Goal: Task Accomplishment & Management: Complete application form

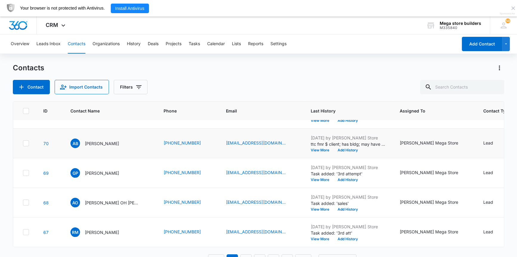
scroll to position [173, 0]
click at [311, 207] on button "View More" at bounding box center [322, 209] width 23 height 4
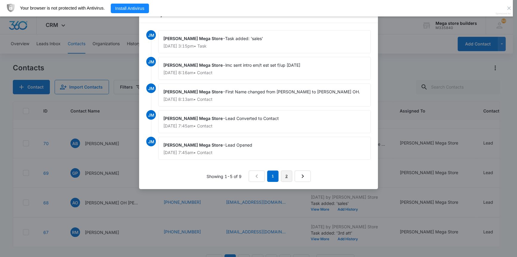
click at [289, 177] on link "2" at bounding box center [286, 175] width 11 height 11
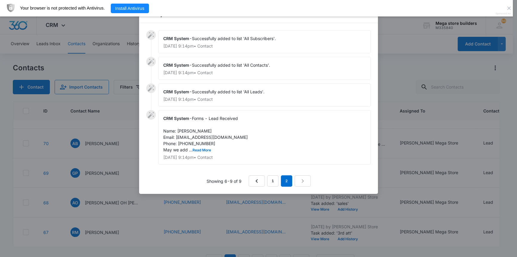
click at [139, 204] on div at bounding box center [258, 128] width 517 height 257
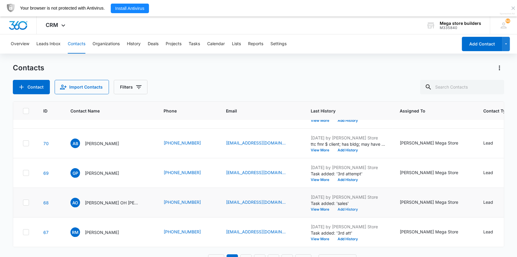
click at [327, 208] on td "Oct 10, 2025 by John Mega Store Task added: 'sales' View More Add History" at bounding box center [348, 203] width 89 height 30
click at [334, 207] on button "Add History" at bounding box center [348, 209] width 29 height 4
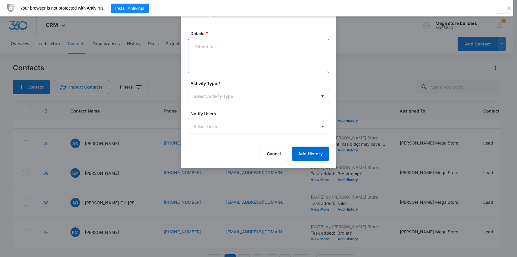
click at [233, 56] on textarea "Details *" at bounding box center [258, 56] width 141 height 34
type textarea "lmc sent text try later [DATE]"
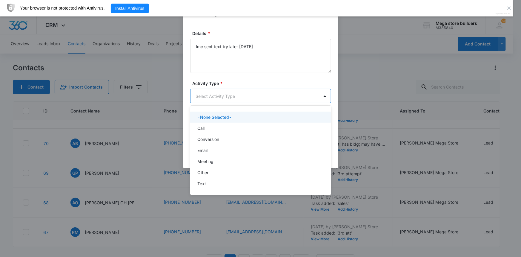
click at [227, 101] on body "CRM Apps Reputation Forms CRM Email Social Content Ads Intelligence Files Brand…" at bounding box center [260, 128] width 521 height 257
click at [209, 129] on div "Call" at bounding box center [259, 128] width 125 height 6
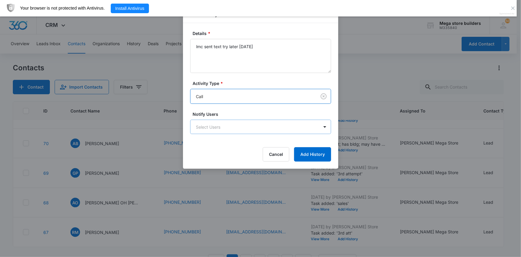
click at [239, 124] on body "CRM Apps Reputation Forms CRM Email Social Content Ads Intelligence Files Brand…" at bounding box center [260, 136] width 521 height 272
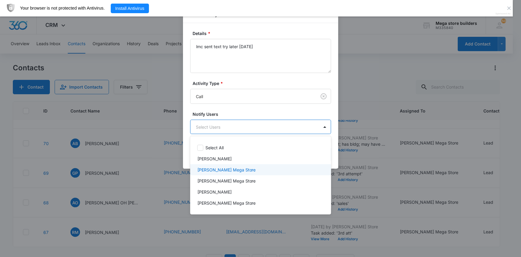
click at [222, 168] on p "[PERSON_NAME] Mega Store" at bounding box center [226, 169] width 59 height 6
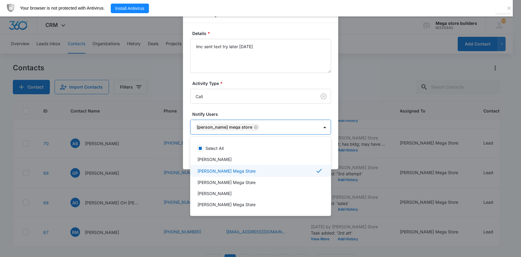
click at [241, 173] on div "[PERSON_NAME] Mega Store" at bounding box center [259, 170] width 125 height 7
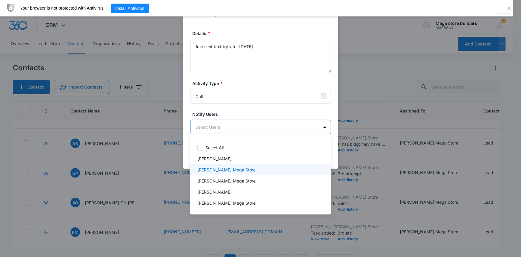
click at [234, 169] on div "[PERSON_NAME] Mega Store" at bounding box center [259, 169] width 125 height 6
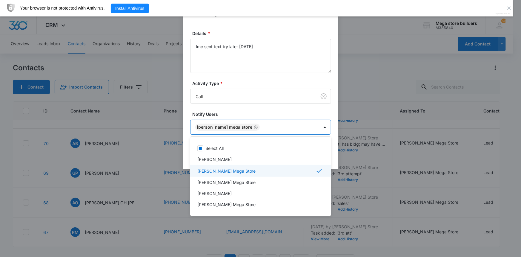
click at [461, 174] on div at bounding box center [260, 128] width 521 height 257
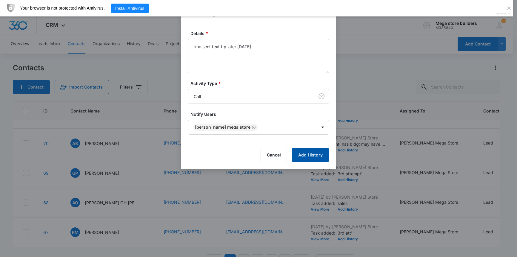
click at [312, 161] on button "Add History" at bounding box center [310, 155] width 37 height 14
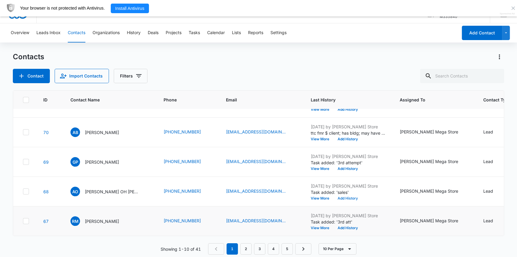
scroll to position [16, 0]
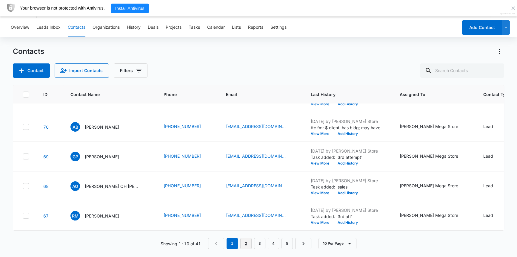
click at [243, 243] on link "2" at bounding box center [245, 242] width 11 height 11
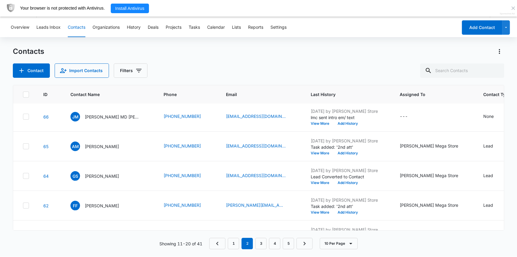
scroll to position [0, 0]
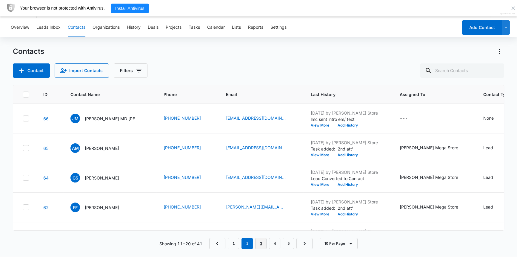
click at [259, 241] on link "3" at bounding box center [260, 242] width 11 height 11
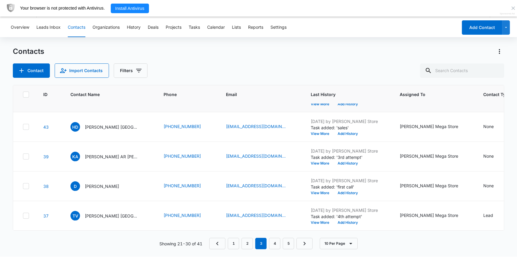
scroll to position [173, 0]
click at [311, 132] on button "View More" at bounding box center [322, 134] width 23 height 4
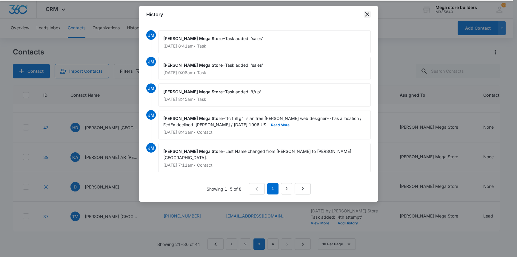
click at [366, 12] on icon "close" at bounding box center [367, 14] width 7 height 7
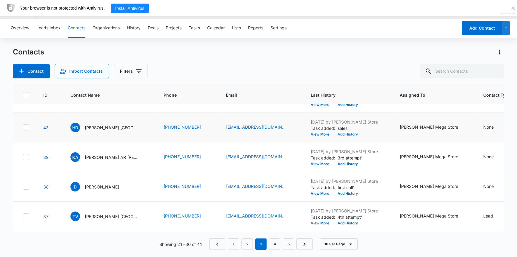
click at [334, 132] on button "Add History" at bounding box center [348, 134] width 29 height 4
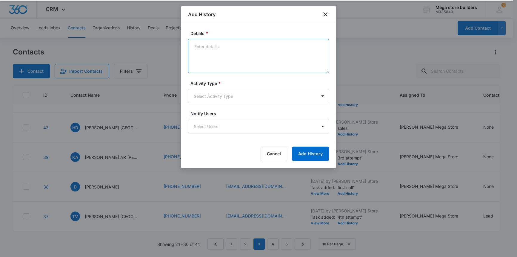
click at [216, 57] on textarea "Details *" at bounding box center [258, 56] width 141 height 34
type textarea "lmc sent text re ttt"
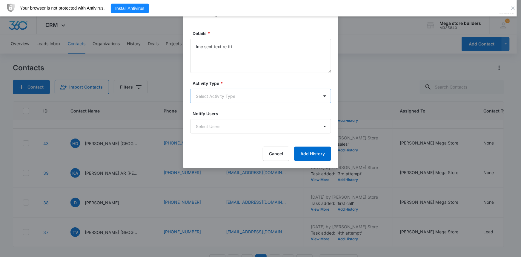
click at [217, 98] on body "CRM Apps Reputation Forms CRM Email Social Content Ads Intelligence Files Brand…" at bounding box center [260, 136] width 521 height 272
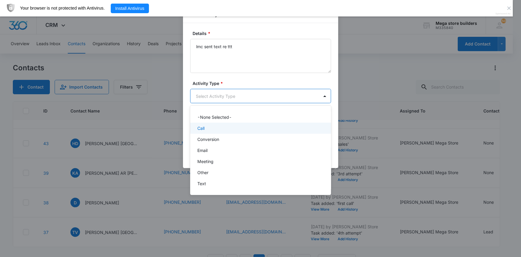
click at [205, 126] on p "Call" at bounding box center [200, 128] width 7 height 6
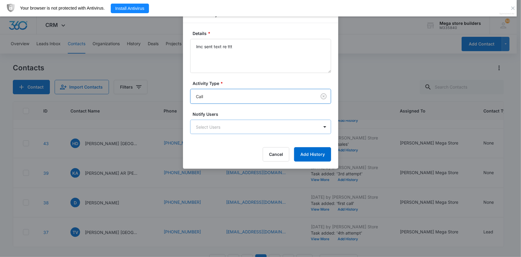
click at [280, 126] on body "CRM Apps Reputation Forms CRM Email Social Content Ads Intelligence Files Brand…" at bounding box center [260, 136] width 521 height 272
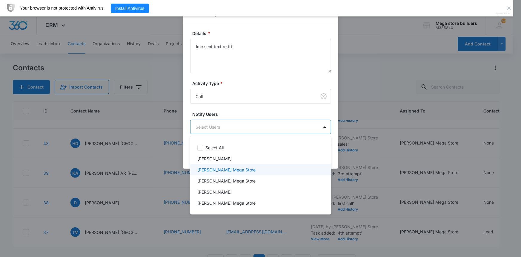
click at [214, 167] on p "[PERSON_NAME] Mega Store" at bounding box center [226, 169] width 59 height 6
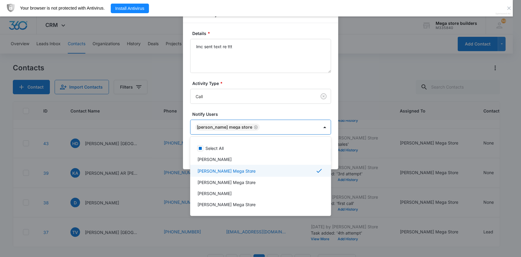
click at [352, 187] on div at bounding box center [260, 128] width 521 height 257
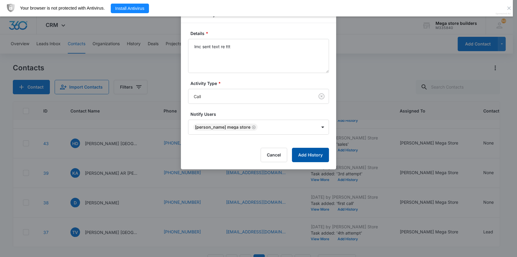
click at [303, 154] on button "Add History" at bounding box center [310, 155] width 37 height 14
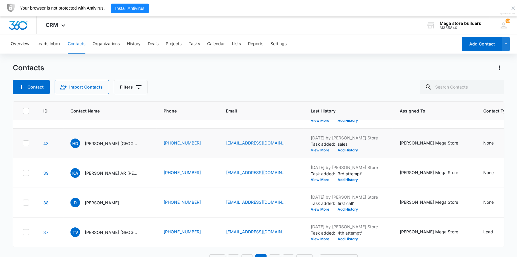
click at [311, 148] on button "View More" at bounding box center [322, 150] width 23 height 4
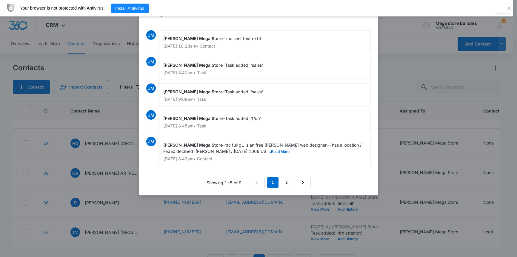
click at [387, 78] on div at bounding box center [258, 128] width 517 height 257
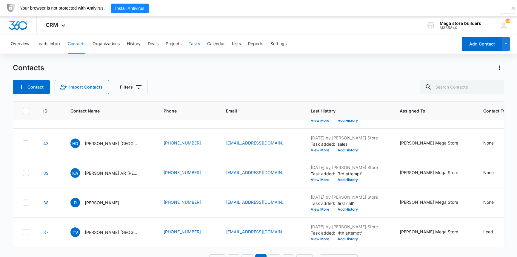
click at [199, 44] on button "Tasks" at bounding box center [194, 43] width 11 height 19
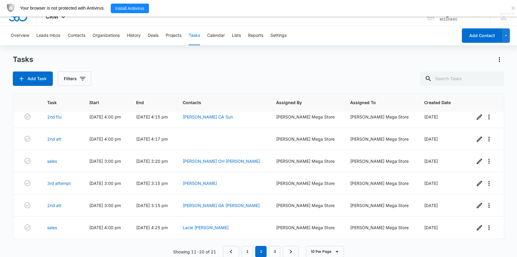
scroll to position [16, 0]
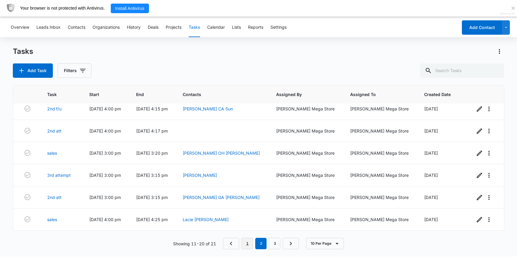
click at [248, 243] on link "1" at bounding box center [247, 242] width 11 height 11
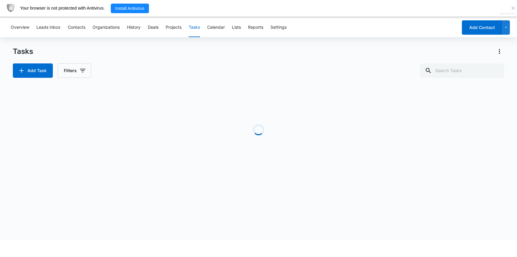
scroll to position [96, 0]
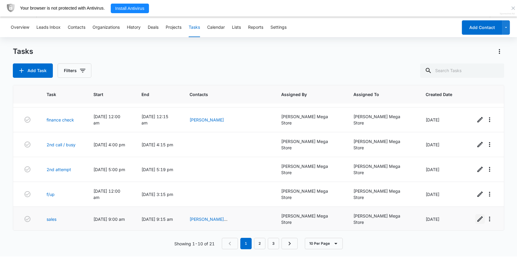
click at [477, 215] on icon "button" at bounding box center [480, 218] width 7 height 7
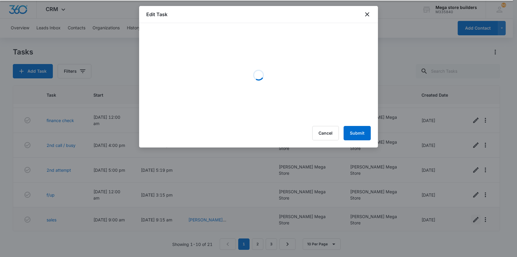
scroll to position [16, 0]
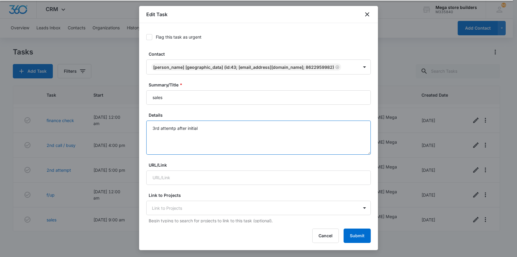
click at [202, 128] on textarea "3rd attemtp after initial" at bounding box center [258, 137] width 225 height 34
click at [259, 152] on textarea "3rd attemtp after initial" at bounding box center [258, 137] width 225 height 34
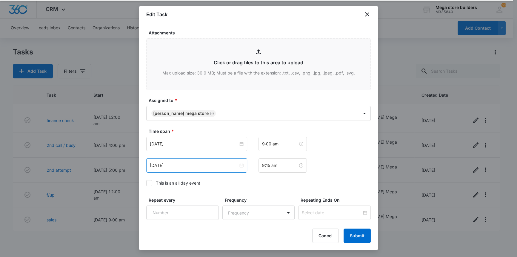
scroll to position [254, 0]
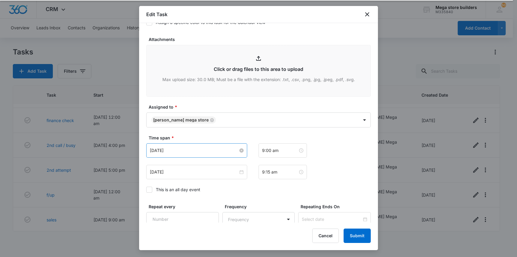
click at [234, 149] on input "[DATE]" at bounding box center [194, 150] width 88 height 7
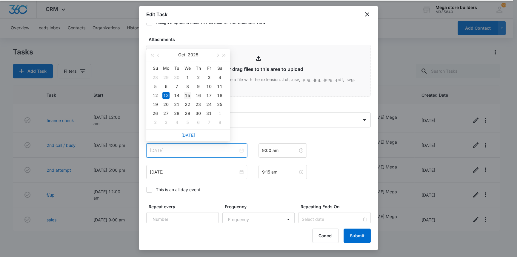
type input "[DATE]"
click at [188, 96] on div "15" at bounding box center [187, 95] width 7 height 7
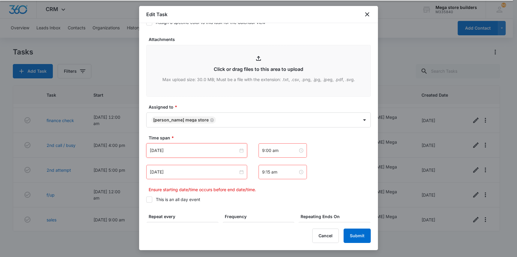
click at [202, 167] on div "[DATE]" at bounding box center [196, 172] width 101 height 14
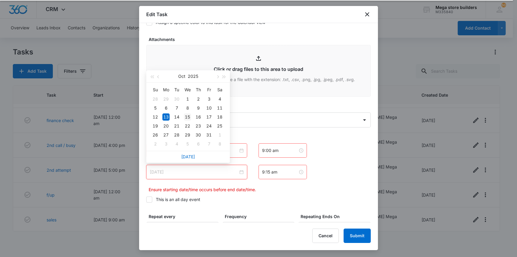
type input "[DATE]"
click at [190, 116] on div "15" at bounding box center [187, 116] width 7 height 7
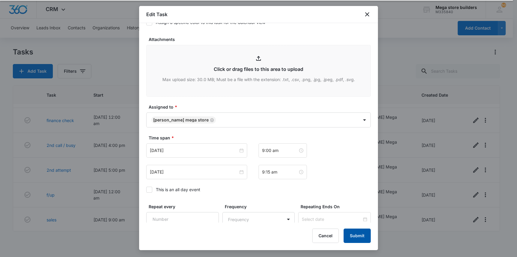
click at [352, 236] on button "Submit" at bounding box center [357, 235] width 27 height 14
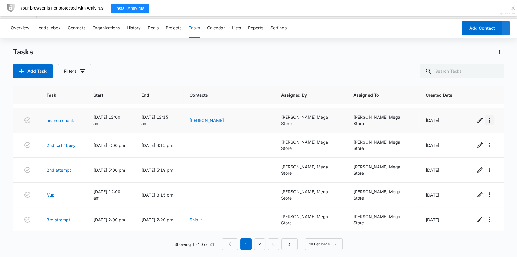
click at [486, 116] on icon "button" at bounding box center [489, 119] width 7 height 7
click at [438, 110] on td "[DATE]" at bounding box center [444, 120] width 50 height 25
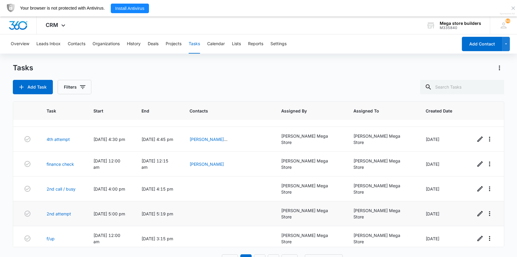
scroll to position [14, 0]
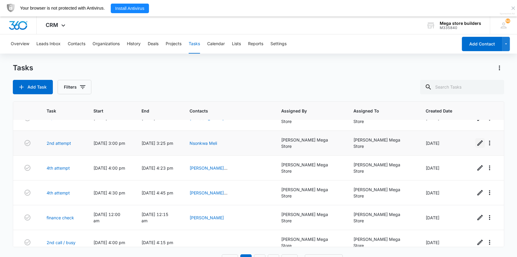
click at [478, 140] on icon "button" at bounding box center [480, 142] width 5 height 5
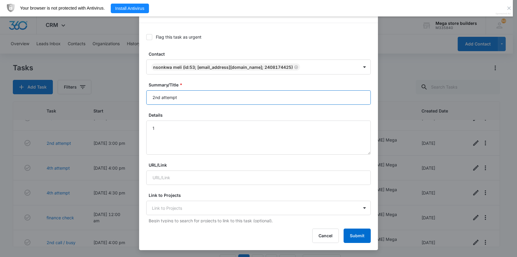
drag, startPoint x: 178, startPoint y: 96, endPoint x: 140, endPoint y: 91, distance: 38.8
click at [140, 91] on div "Flag this task as urgent Contact Nsonkwa Meli (ID:53; Nsonkwameli75@yahoo.com; …" at bounding box center [258, 122] width 239 height 199
type input "sales"
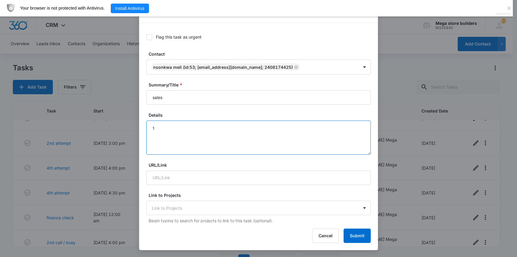
click at [161, 131] on textarea "1" at bounding box center [258, 137] width 225 height 34
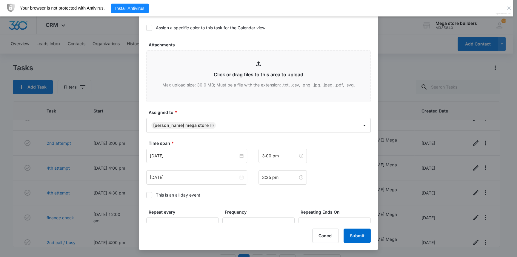
scroll to position [271, 0]
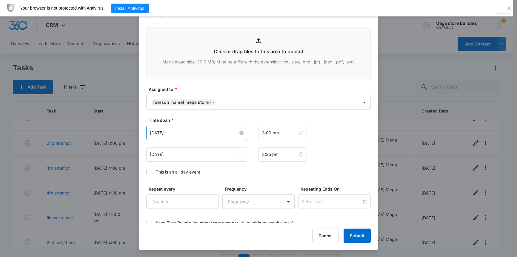
type textarea "f/up"
click at [235, 132] on input "[DATE]" at bounding box center [194, 132] width 88 height 7
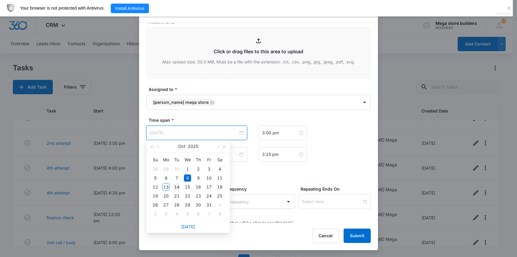
type input "[DATE]"
click at [178, 187] on div "14" at bounding box center [176, 186] width 7 height 7
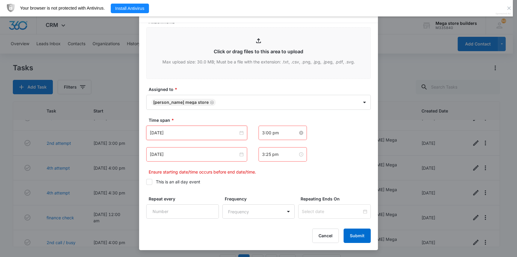
click at [263, 134] on input "3:00 pm" at bounding box center [280, 132] width 36 height 7
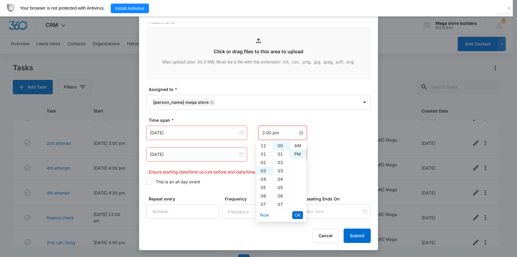
scroll to position [8, 0]
click at [264, 155] on div "04" at bounding box center [265, 154] width 17 height 8
click at [281, 205] on div "30" at bounding box center [282, 206] width 16 height 8
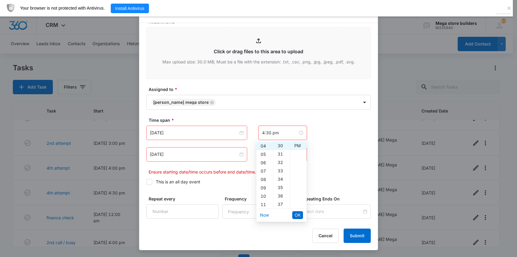
type input "3:00 pm"
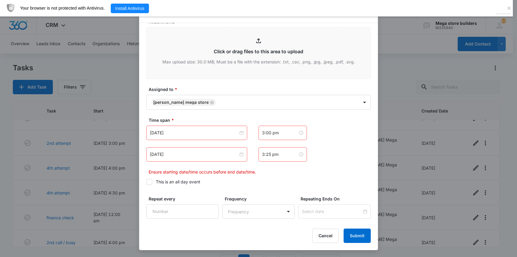
click at [236, 157] on div "[DATE]" at bounding box center [196, 154] width 101 height 14
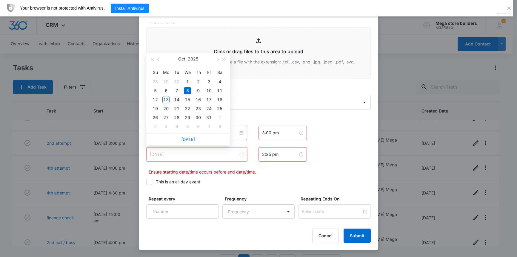
type input "[DATE]"
click at [177, 101] on div "14" at bounding box center [176, 99] width 7 height 7
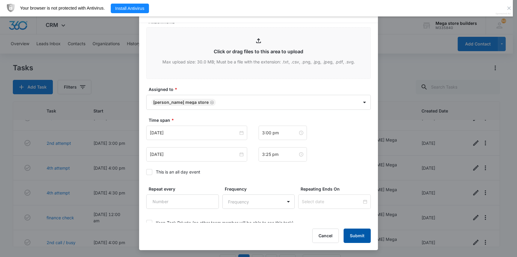
drag, startPoint x: 360, startPoint y: 237, endPoint x: 345, endPoint y: 231, distance: 16.5
click at [360, 237] on button "Submit" at bounding box center [357, 235] width 27 height 14
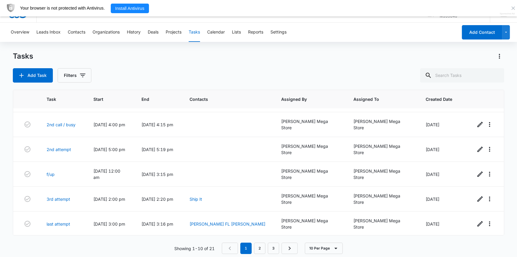
scroll to position [16, 0]
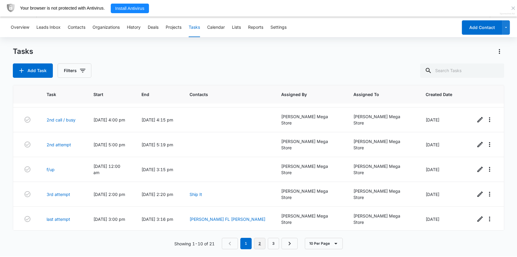
click at [263, 244] on link "2" at bounding box center [259, 242] width 11 height 11
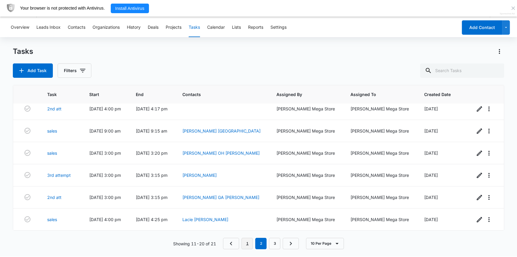
click at [245, 245] on link "1" at bounding box center [247, 242] width 11 height 11
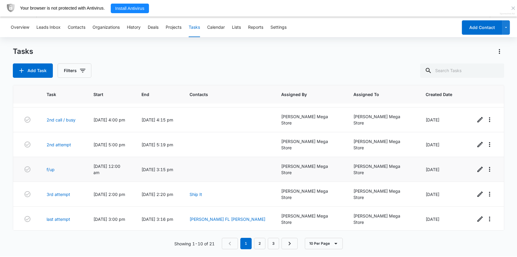
drag, startPoint x: 308, startPoint y: 154, endPoint x: 301, endPoint y: 152, distance: 7.3
click at [303, 163] on div "[PERSON_NAME] Mega Store" at bounding box center [310, 169] width 58 height 13
click at [173, 167] on span "10/13/25, 3:15 pm" at bounding box center [158, 169] width 32 height 5
click at [28, 165] on icon "button" at bounding box center [27, 168] width 7 height 7
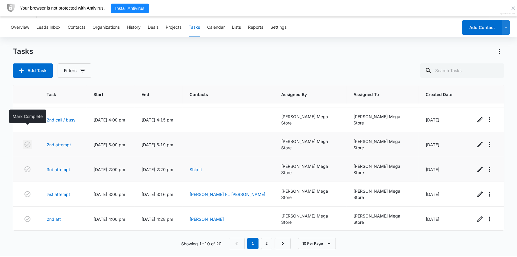
click at [27, 141] on icon "button" at bounding box center [27, 144] width 7 height 7
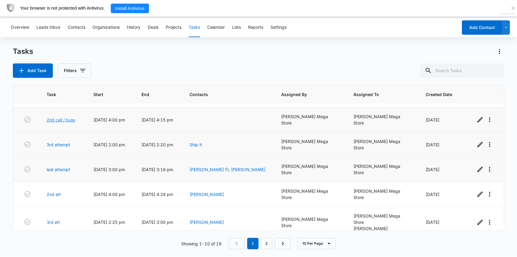
click at [64, 116] on link "2nd call / busy" at bounding box center [61, 119] width 29 height 6
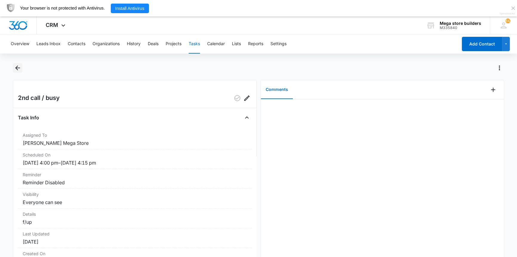
click at [19, 67] on icon "Back" at bounding box center [17, 67] width 7 height 7
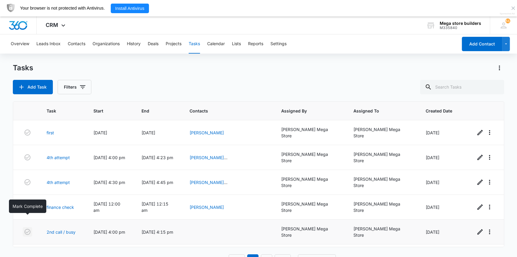
click at [28, 228] on icon "button" at bounding box center [27, 231] width 6 height 6
click at [452, 89] on input "text" at bounding box center [462, 87] width 84 height 14
type input "[PERSON_NAME]"
click at [423, 86] on icon at bounding box center [419, 86] width 7 height 7
click at [499, 87] on icon "Clear" at bounding box center [496, 87] width 6 height 6
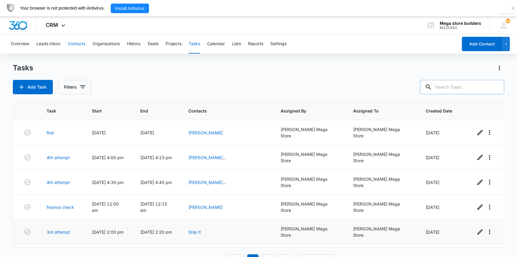
click at [79, 43] on button "Contacts" at bounding box center [77, 43] width 18 height 19
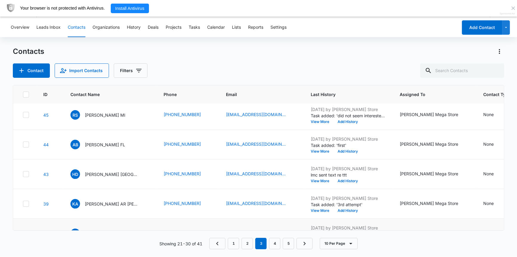
scroll to position [136, 0]
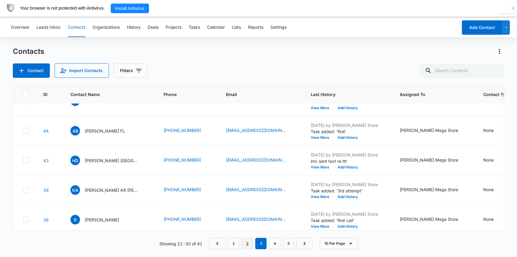
click at [246, 240] on link "2" at bounding box center [247, 242] width 11 height 11
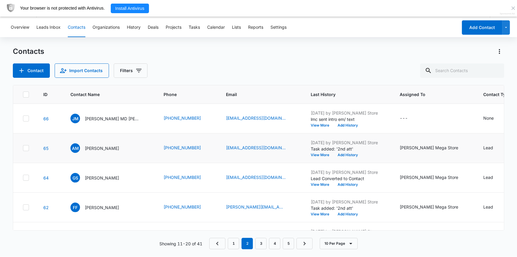
scroll to position [0, 0]
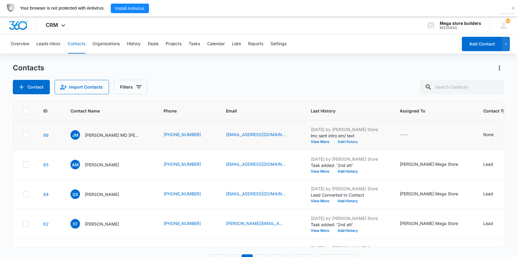
click at [334, 142] on button "Add History" at bounding box center [348, 142] width 29 height 4
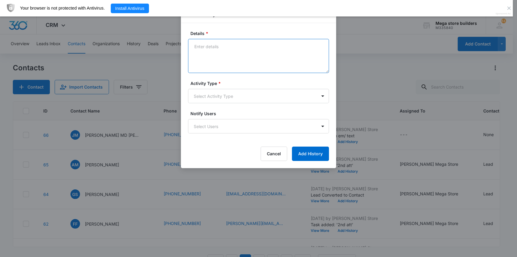
click at [223, 59] on textarea "Details *" at bounding box center [258, 56] width 141 height 34
type textarea "lmc sent text re ttt"
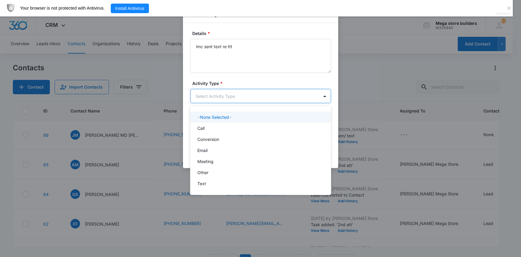
click at [223, 93] on body "CRM Apps Reputation Forms CRM Email Social Content Ads Intelligence Files Brand…" at bounding box center [260, 128] width 521 height 257
click at [209, 127] on div "Call" at bounding box center [259, 128] width 125 height 6
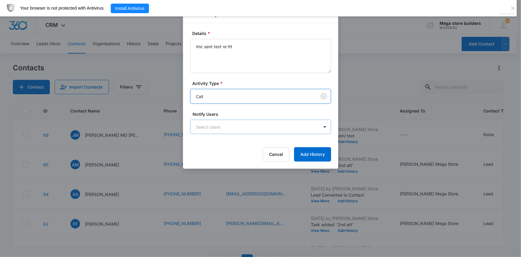
click at [215, 127] on body "CRM Apps Reputation Forms CRM Email Social Content Ads Intelligence Files Brand…" at bounding box center [260, 136] width 521 height 272
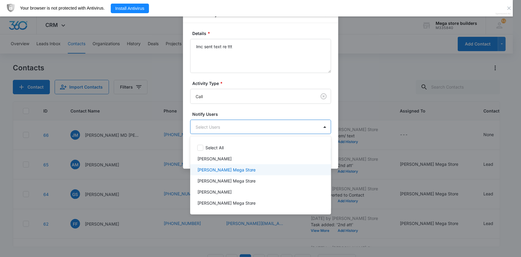
click at [211, 169] on p "[PERSON_NAME] Mega Store" at bounding box center [226, 169] width 59 height 6
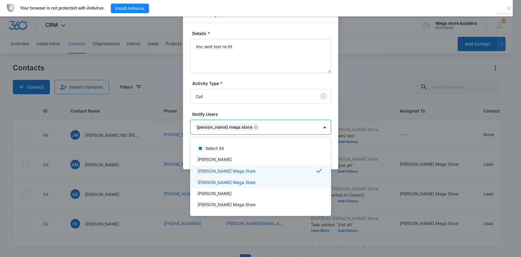
click at [340, 178] on div at bounding box center [260, 128] width 521 height 257
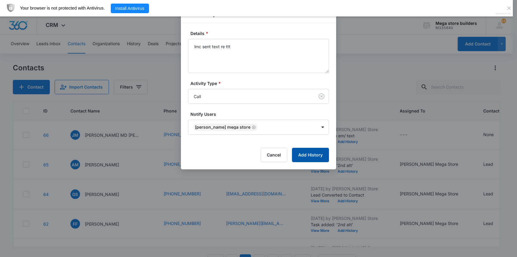
click at [305, 151] on button "Add History" at bounding box center [310, 155] width 37 height 14
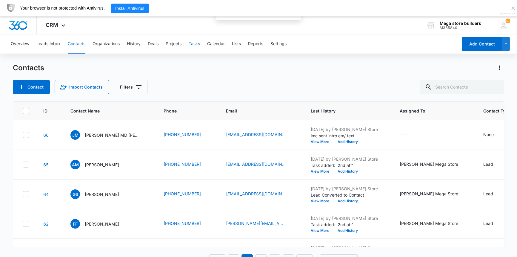
click at [199, 44] on button "Tasks" at bounding box center [194, 43] width 11 height 19
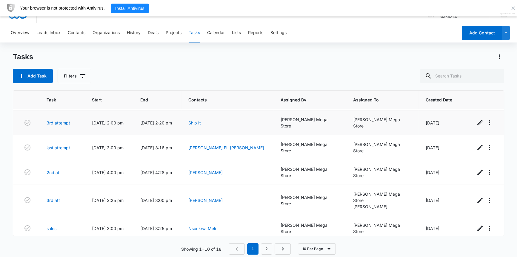
scroll to position [16, 0]
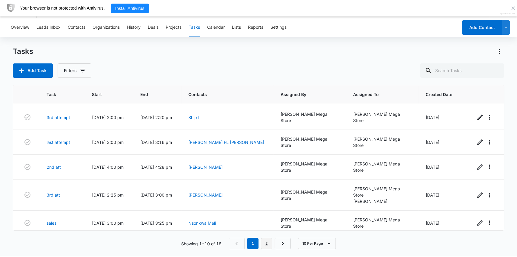
click at [267, 240] on link "2" at bounding box center [266, 242] width 11 height 11
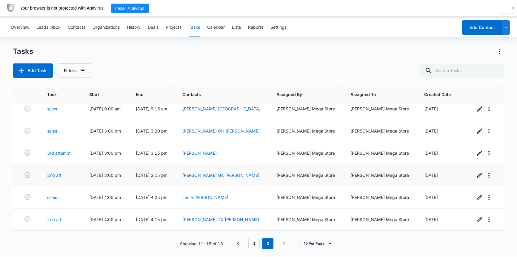
scroll to position [0, 0]
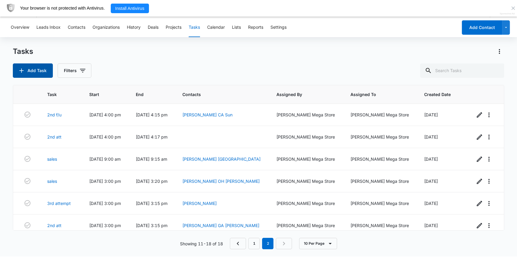
click at [33, 72] on button "Add Task" at bounding box center [33, 70] width 40 height 14
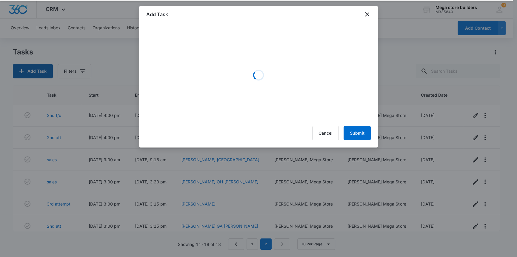
scroll to position [16, 0]
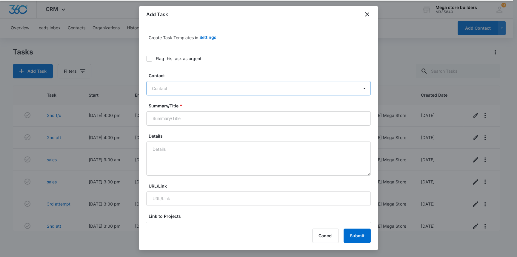
click at [191, 87] on div at bounding box center [255, 88] width 206 height 7
type input "[PERSON_NAME]"
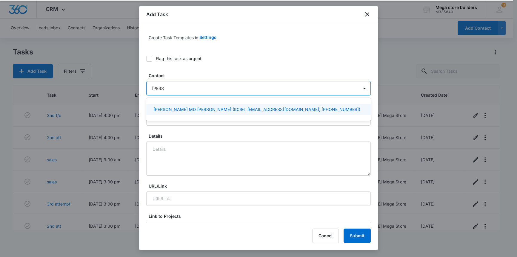
click at [185, 105] on div "[PERSON_NAME] MD [PERSON_NAME] (ID:66; [EMAIL_ADDRESS][DOMAIN_NAME]; [PHONE_NUM…" at bounding box center [258, 109] width 225 height 11
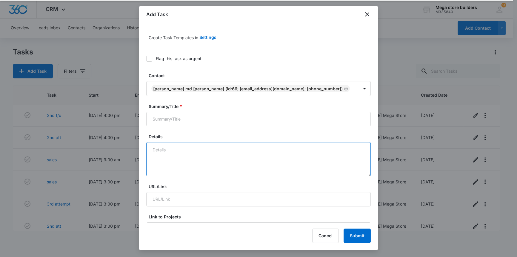
click at [167, 155] on textarea "Details" at bounding box center [258, 159] width 225 height 34
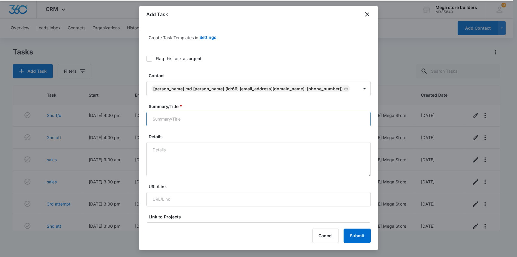
click at [173, 119] on input "Summary/Title *" at bounding box center [258, 119] width 225 height 14
type input "3rd att"
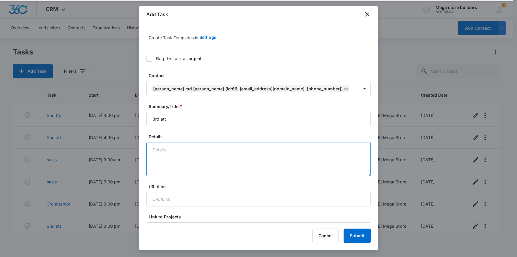
click at [174, 156] on textarea "Details" at bounding box center [258, 159] width 225 height 34
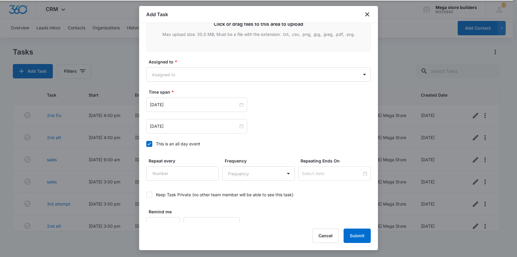
scroll to position [329, 0]
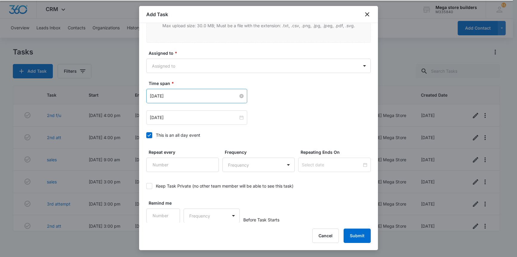
type textarea "first sales"
click at [193, 96] on input "[DATE]" at bounding box center [194, 96] width 88 height 7
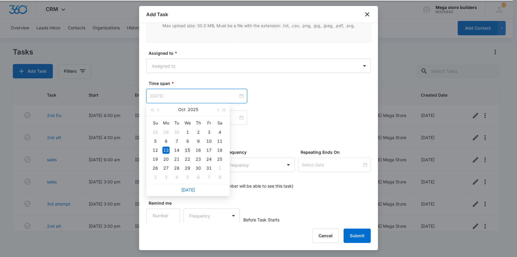
type input "[DATE]"
click at [188, 148] on div "15" at bounding box center [187, 149] width 7 height 7
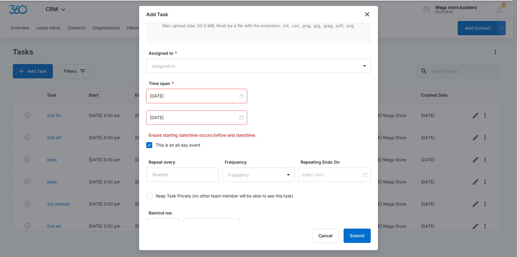
click at [145, 144] on div "Create Task Templates in Settings Flag this task as urgent Contact [PERSON_NAME…" at bounding box center [258, 122] width 239 height 199
click at [152, 145] on icon at bounding box center [149, 144] width 5 height 5
click at [146, 145] on input "This is an all day event" at bounding box center [146, 145] width 0 height 0
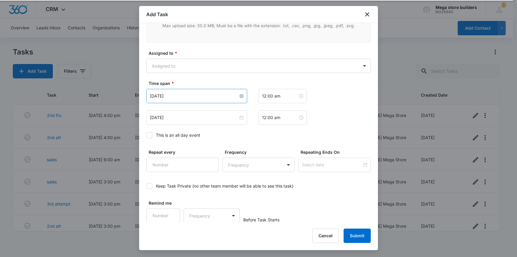
click at [213, 96] on input "[DATE]" at bounding box center [194, 96] width 88 height 7
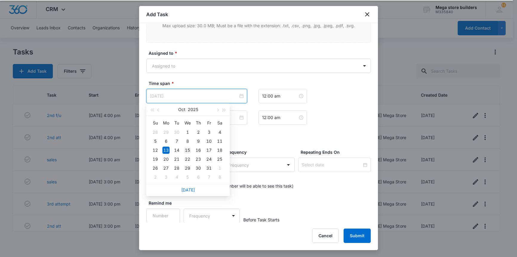
type input "[DATE]"
click at [188, 149] on div "15" at bounding box center [187, 149] width 7 height 7
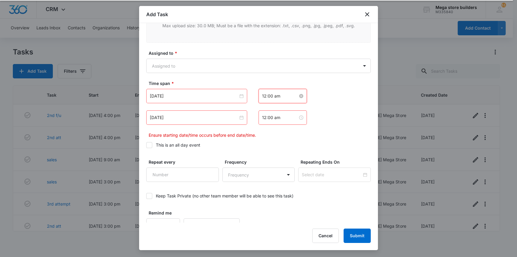
click at [274, 97] on input "12:00 am" at bounding box center [280, 96] width 36 height 7
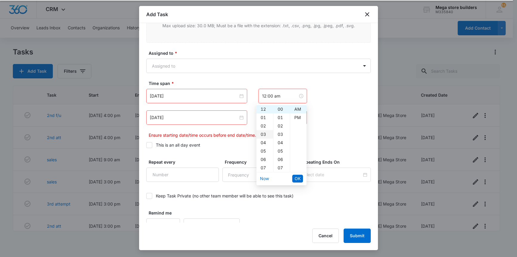
click at [260, 135] on div "03" at bounding box center [265, 134] width 17 height 8
click at [300, 117] on div "PM" at bounding box center [298, 117] width 16 height 8
type input "3:00 pm"
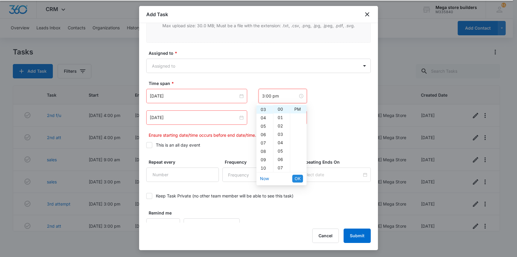
click at [297, 177] on span "OK" at bounding box center [298, 178] width 6 height 7
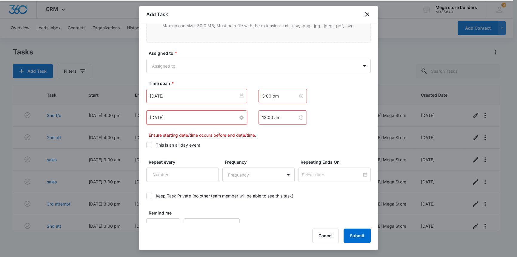
click at [196, 119] on input "[DATE]" at bounding box center [194, 117] width 88 height 7
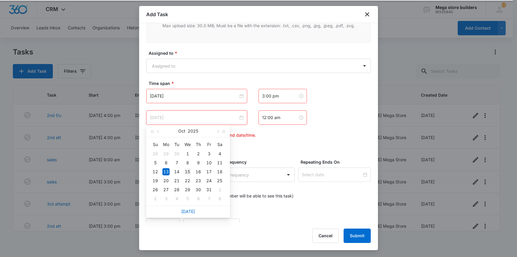
type input "[DATE]"
click at [185, 171] on div "15" at bounding box center [187, 171] width 7 height 7
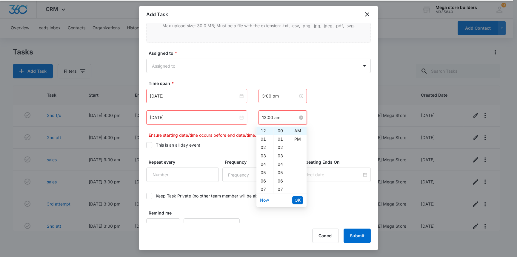
click at [268, 116] on input "12:00 am" at bounding box center [280, 117] width 36 height 7
click at [261, 154] on div "03" at bounding box center [265, 155] width 17 height 8
click at [280, 146] on div "15" at bounding box center [282, 147] width 16 height 8
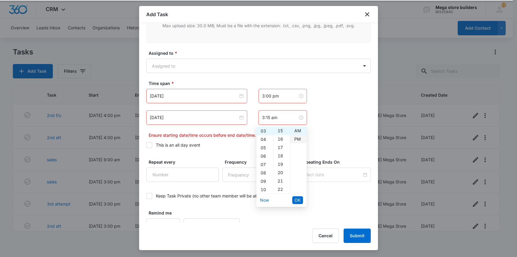
click at [301, 136] on div "PM" at bounding box center [298, 139] width 16 height 8
type input "3:15 pm"
click at [291, 208] on body "CRM Apps Reputation Forms CRM Email Social Content Ads Intelligence Files Brand…" at bounding box center [258, 120] width 517 height 272
click at [293, 199] on button "OK" at bounding box center [297, 200] width 11 height 8
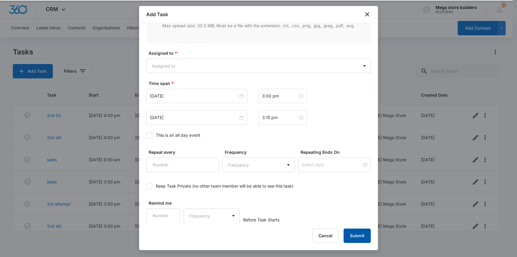
click at [354, 233] on button "Submit" at bounding box center [357, 235] width 27 height 14
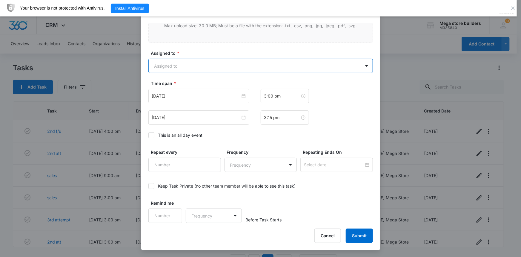
click at [199, 67] on body "CRM Apps Reputation Forms CRM Email Social Content Ads Intelligence Files Brand…" at bounding box center [260, 136] width 521 height 272
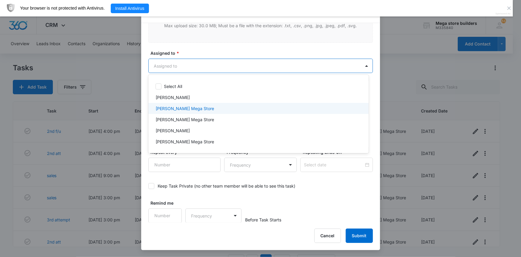
click at [177, 105] on div "[PERSON_NAME] Mega Store" at bounding box center [258, 108] width 220 height 11
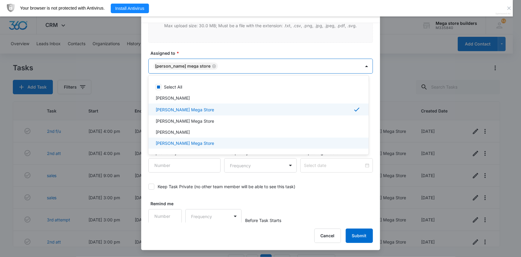
click at [352, 235] on div at bounding box center [260, 128] width 521 height 257
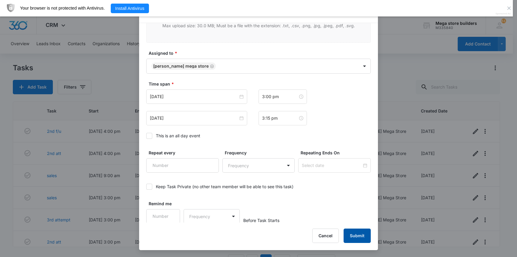
drag, startPoint x: 366, startPoint y: 234, endPoint x: 339, endPoint y: 230, distance: 27.1
click at [366, 234] on button "Submit" at bounding box center [357, 235] width 27 height 14
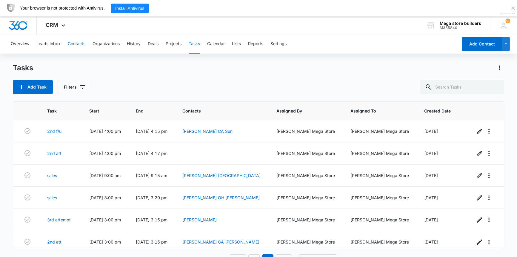
click at [74, 42] on button "Contacts" at bounding box center [77, 43] width 18 height 19
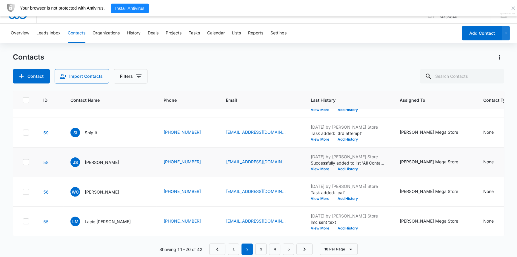
scroll to position [16, 0]
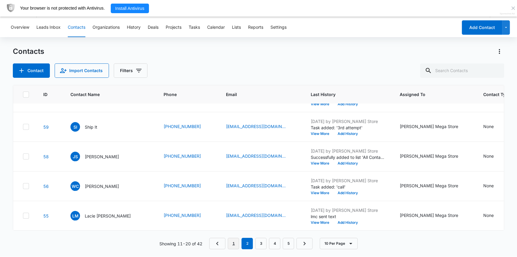
click at [231, 241] on link "1" at bounding box center [233, 242] width 11 height 11
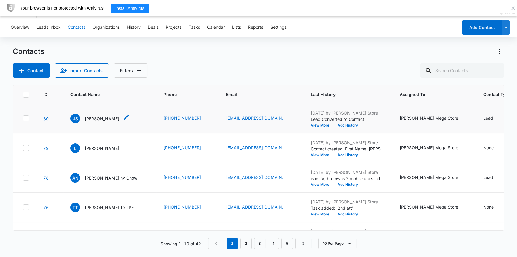
click at [123, 116] on icon "Contact Name - Jamie Sage - Select to Edit Field" at bounding box center [126, 116] width 7 height 7
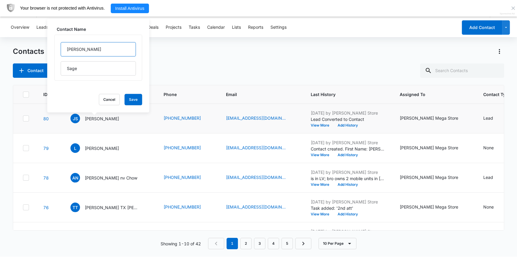
click at [97, 47] on input "[PERSON_NAME]" at bounding box center [98, 49] width 75 height 14
type input "[PERSON_NAME]"
click at [129, 100] on button "Save" at bounding box center [134, 99] width 18 height 11
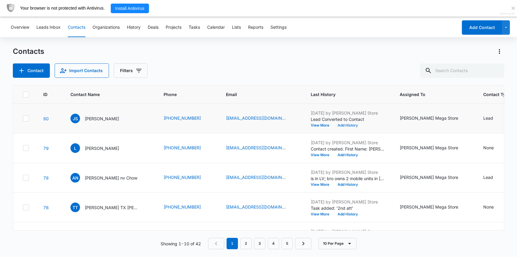
click at [334, 124] on button "Add History" at bounding box center [348, 125] width 29 height 4
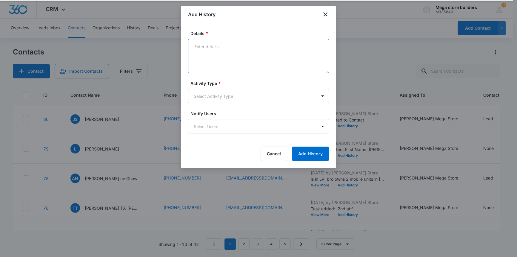
click at [208, 52] on textarea "Details *" at bounding box center [258, 56] width 141 height 34
type textarea "lmc sent intro em/text"
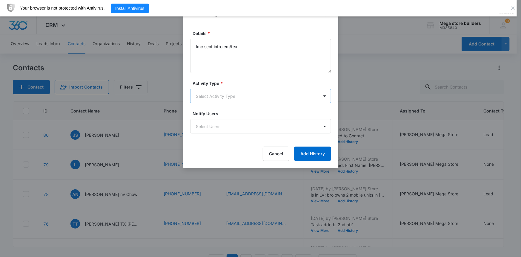
click at [298, 96] on body "CRM Apps Reputation Forms CRM Email Social Content Ads Intelligence Files Brand…" at bounding box center [260, 136] width 521 height 272
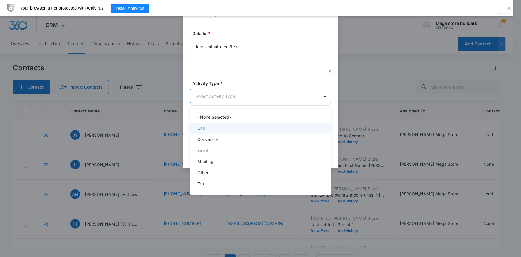
click at [206, 129] on div "Call" at bounding box center [259, 128] width 125 height 6
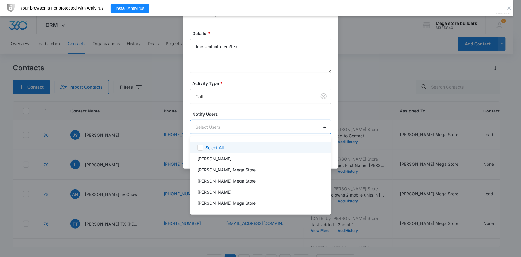
click at [242, 124] on body "CRM Apps Reputation Forms CRM Email Social Content Ads Intelligence Files Brand…" at bounding box center [260, 128] width 521 height 257
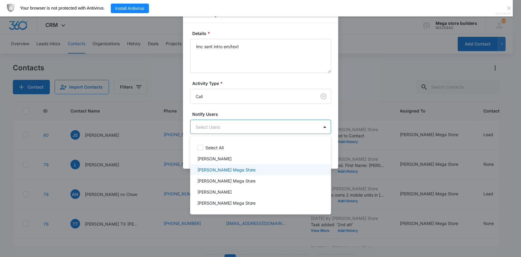
click at [226, 167] on p "[PERSON_NAME] Mega Store" at bounding box center [226, 169] width 59 height 6
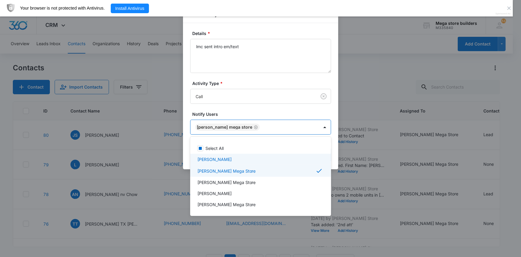
click at [364, 158] on div at bounding box center [260, 128] width 521 height 257
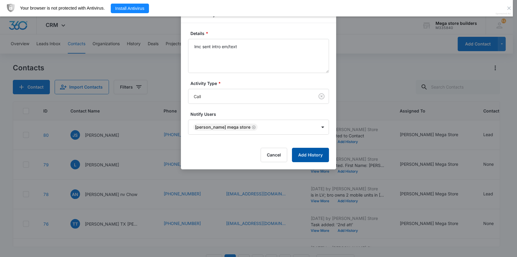
click at [319, 153] on button "Add History" at bounding box center [310, 155] width 37 height 14
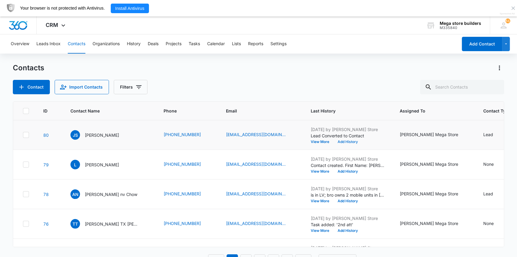
click at [334, 142] on button "Add History" at bounding box center [348, 142] width 29 height 4
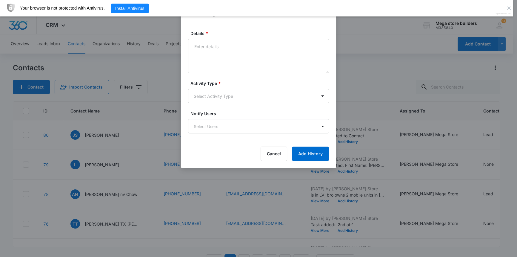
click at [464, 56] on div at bounding box center [258, 128] width 517 height 257
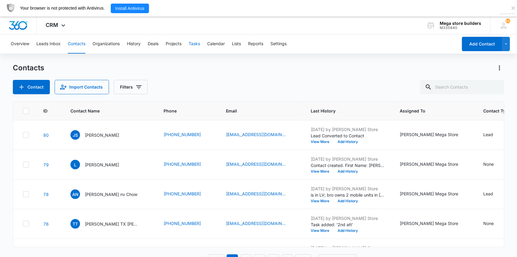
click at [197, 42] on button "Tasks" at bounding box center [194, 43] width 11 height 19
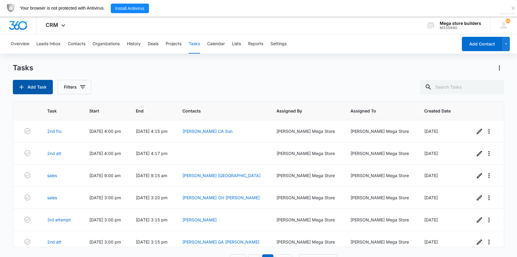
click at [46, 86] on button "Add Task" at bounding box center [33, 87] width 40 height 14
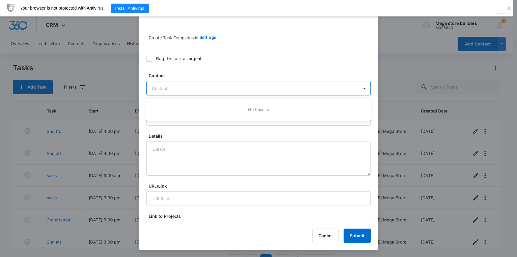
click at [182, 85] on div at bounding box center [255, 88] width 206 height 7
type input "[PERSON_NAME]"
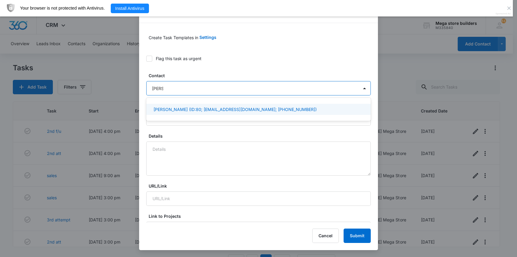
click at [197, 108] on p "[PERSON_NAME] (ID:80; [EMAIL_ADDRESS][DOMAIN_NAME]; [PHONE_NUMBER])" at bounding box center [235, 109] width 163 height 6
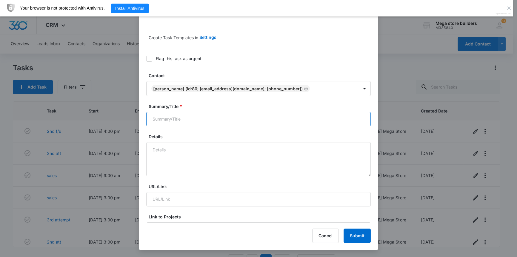
click at [182, 116] on input "Summary/Title *" at bounding box center [258, 119] width 225 height 14
type input "2nd att"
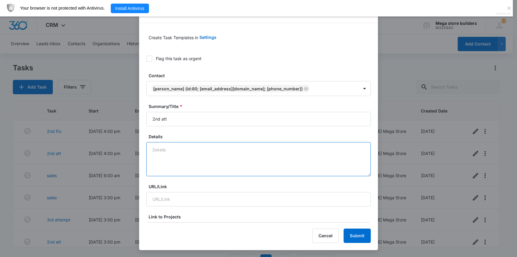
click at [171, 152] on textarea "Details" at bounding box center [258, 159] width 225 height 34
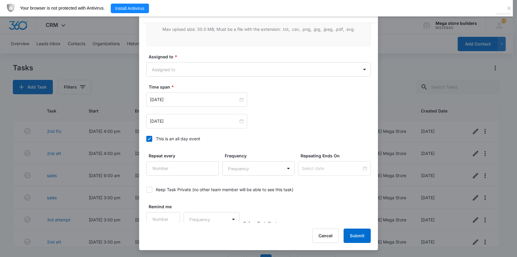
scroll to position [326, 0]
type textarea "1"
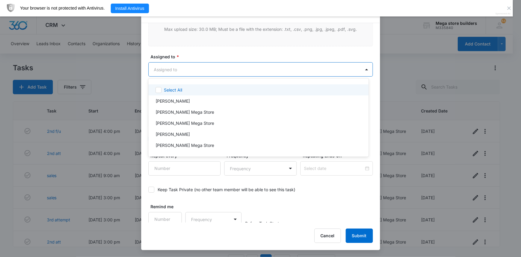
click at [217, 67] on body "CRM Apps Reputation Forms CRM Email Social Content Ads Intelligence Files Brand…" at bounding box center [260, 128] width 521 height 257
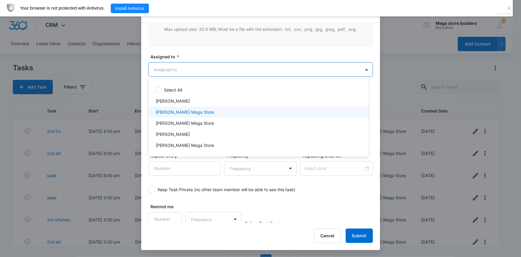
click at [180, 113] on p "[PERSON_NAME] Mega Store" at bounding box center [185, 112] width 59 height 6
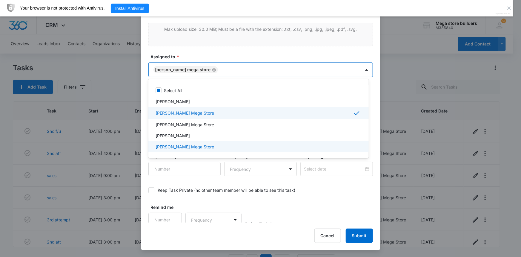
click at [260, 188] on div at bounding box center [260, 128] width 521 height 257
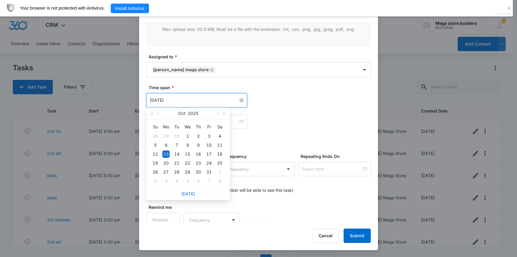
click at [195, 99] on input "[DATE]" at bounding box center [194, 100] width 88 height 7
type input "[DATE]"
click at [176, 151] on div "14" at bounding box center [176, 153] width 7 height 7
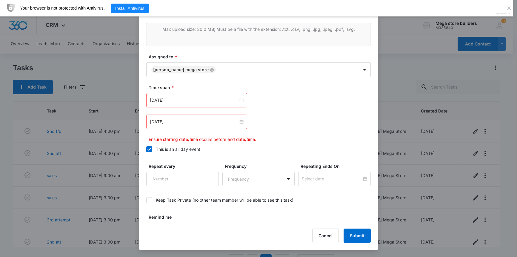
click at [150, 146] on icon at bounding box center [149, 148] width 5 height 5
click at [146, 149] on input "This is an all day event" at bounding box center [146, 149] width 0 height 0
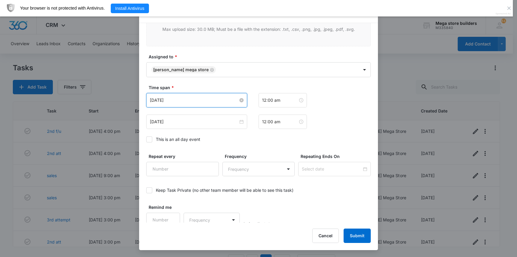
click at [182, 98] on input "[DATE]" at bounding box center [194, 100] width 88 height 7
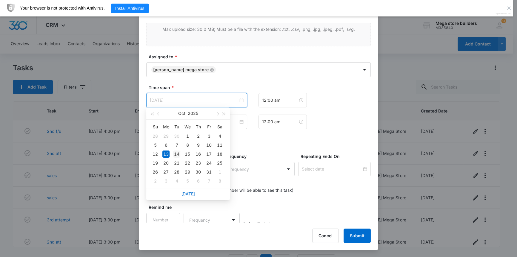
type input "[DATE]"
click at [179, 154] on div "14" at bounding box center [176, 153] width 7 height 7
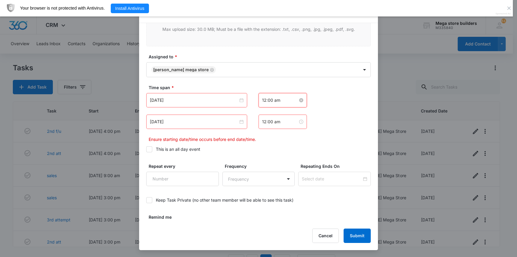
click at [263, 99] on input "12:00 am" at bounding box center [280, 100] width 36 height 7
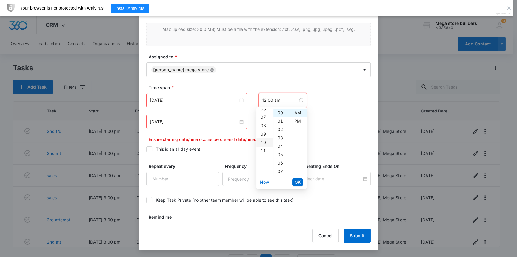
click at [266, 141] on div "10" at bounding box center [265, 142] width 17 height 8
type input "10:00 am"
click at [298, 179] on span "OK" at bounding box center [298, 182] width 6 height 7
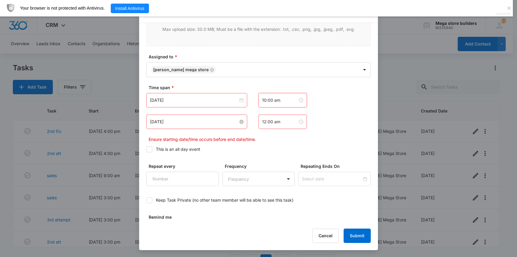
click at [203, 124] on input "[DATE]" at bounding box center [194, 121] width 88 height 7
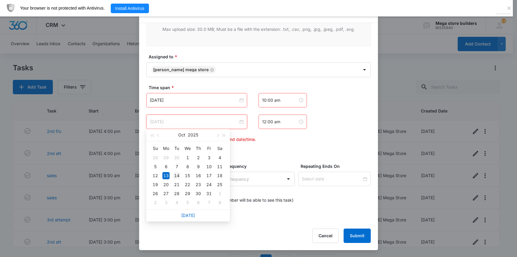
type input "[DATE]"
click at [176, 175] on div "14" at bounding box center [176, 175] width 7 height 7
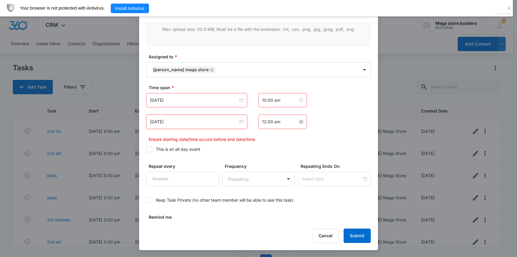
click at [280, 122] on input "12:00 am" at bounding box center [280, 121] width 36 height 7
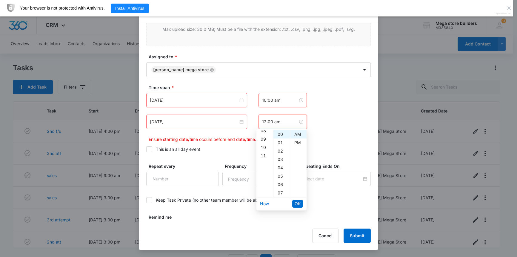
scroll to position [38, 0]
click at [263, 180] on div "10" at bounding box center [265, 180] width 17 height 8
click at [280, 151] on div "15" at bounding box center [282, 151] width 16 height 8
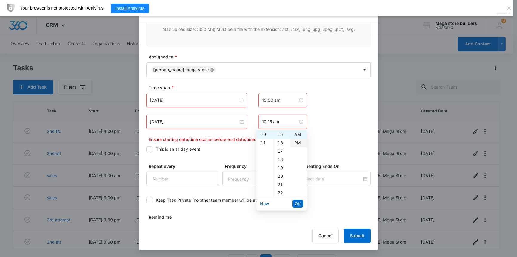
click at [298, 141] on div "PM" at bounding box center [298, 142] width 16 height 8
type input "10:15 pm"
click at [302, 204] on button "OK" at bounding box center [297, 203] width 11 height 8
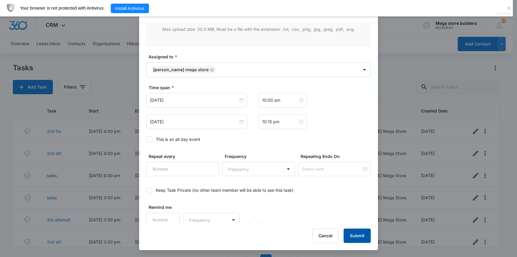
click at [362, 237] on button "Submit" at bounding box center [357, 235] width 27 height 14
